Goal: Task Accomplishment & Management: Complete application form

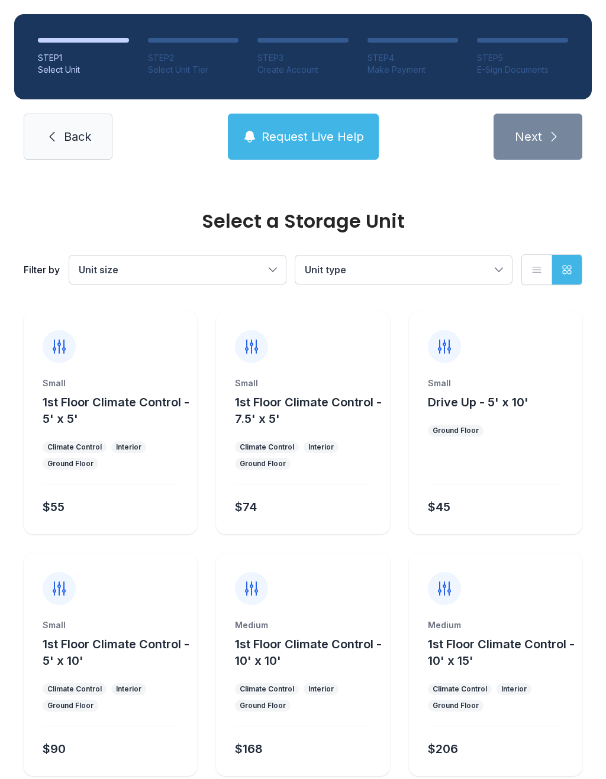
click at [66, 159] on link "Back" at bounding box center [68, 137] width 89 height 46
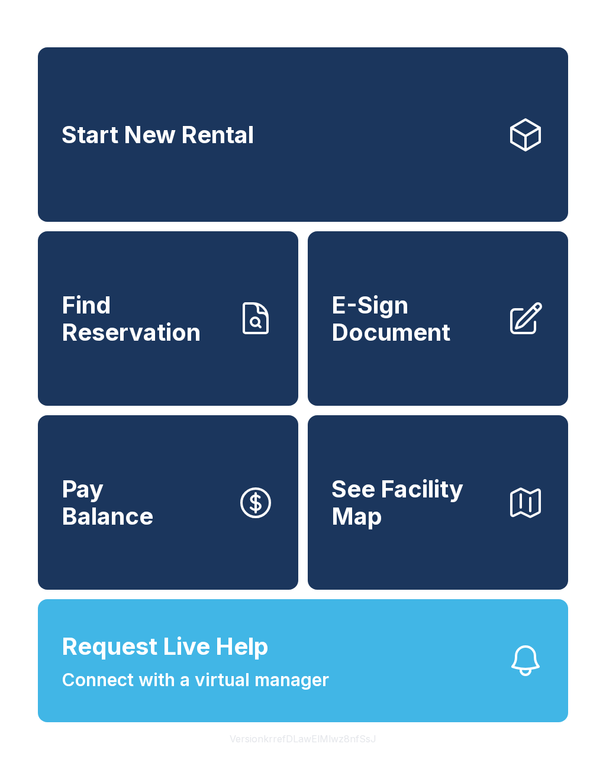
click at [470, 346] on span "E-Sign Document" at bounding box center [414, 319] width 166 height 54
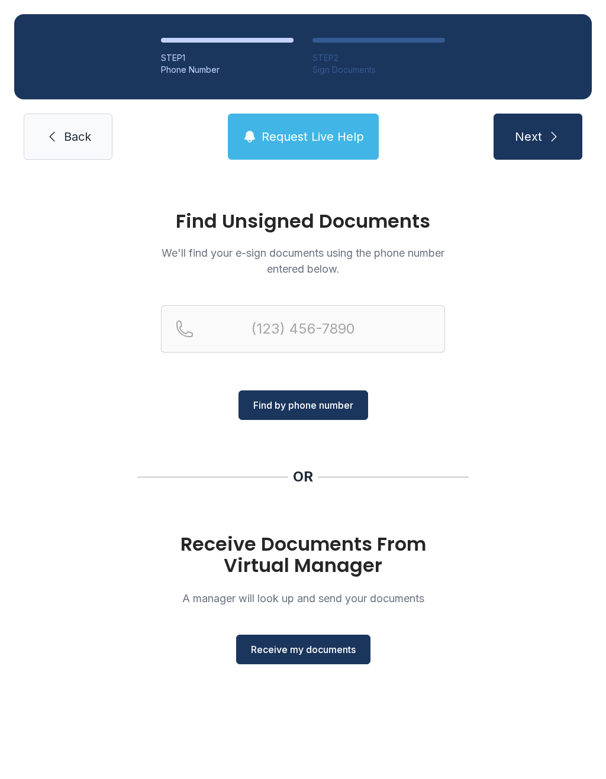
click at [322, 653] on span "Receive my documents" at bounding box center [303, 650] width 105 height 14
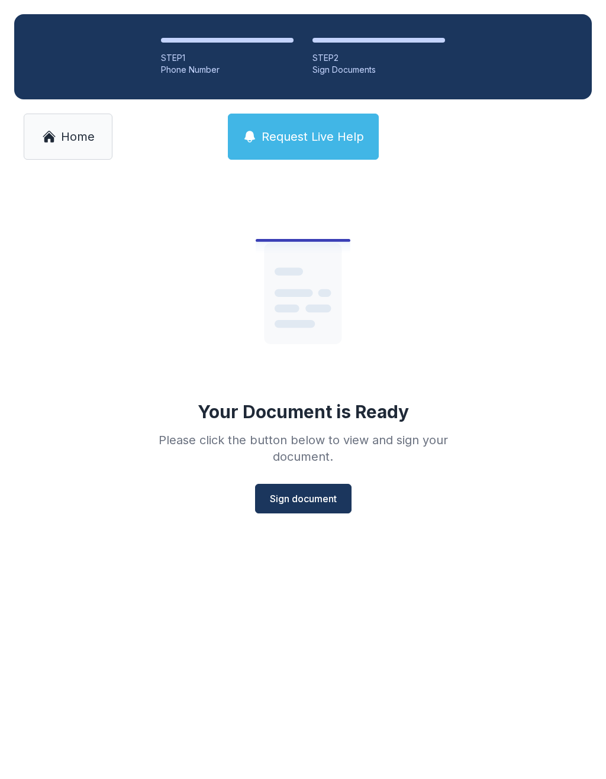
click at [327, 503] on span "Sign document" at bounding box center [303, 499] width 67 height 14
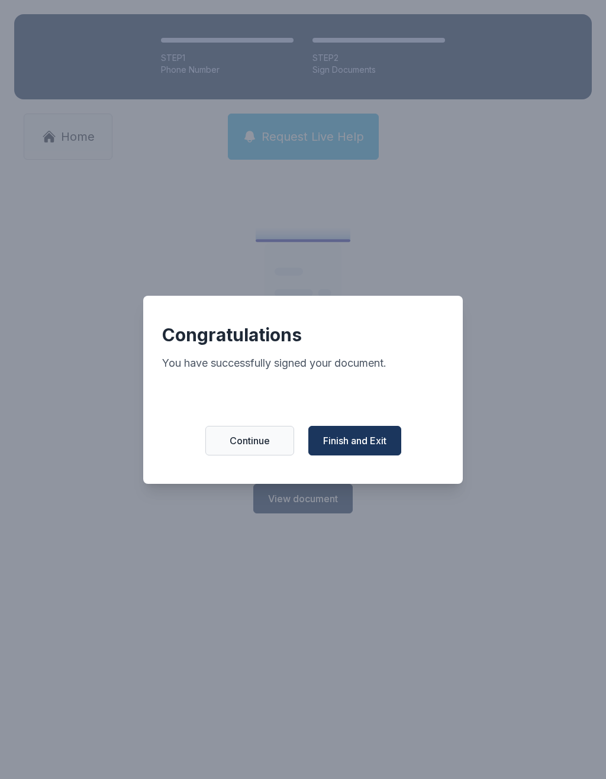
click at [363, 445] on span "Finish and Exit" at bounding box center [354, 441] width 63 height 14
